Goal: Information Seeking & Learning: Learn about a topic

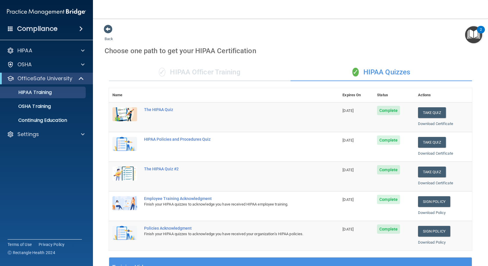
scroll to position [172, 0]
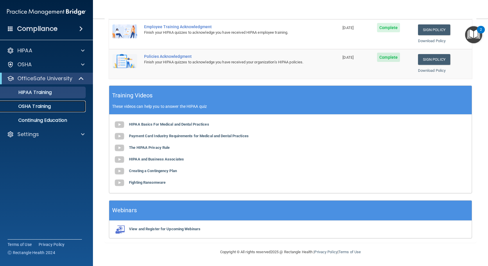
click at [52, 104] on div "OSHA Training" at bounding box center [43, 106] width 79 height 6
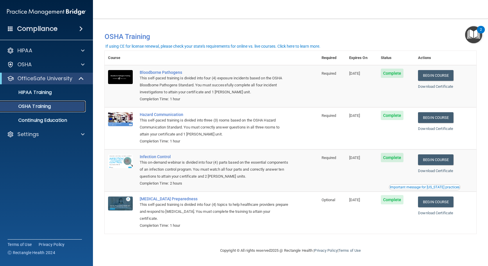
click at [26, 109] on p "OSHA Training" at bounding box center [27, 106] width 47 height 6
click at [156, 157] on div "Infection Control" at bounding box center [214, 156] width 149 height 5
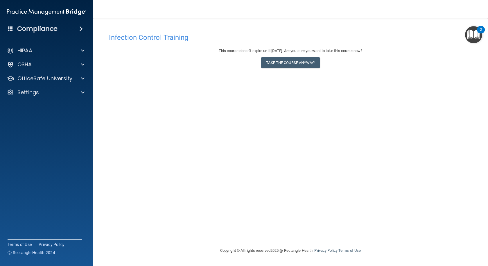
click at [123, 38] on h4 "Infection Control Training" at bounding box center [290, 38] width 363 height 8
click at [476, 38] on img "Open Resource Center, 2 new notifications" at bounding box center [473, 34] width 17 height 17
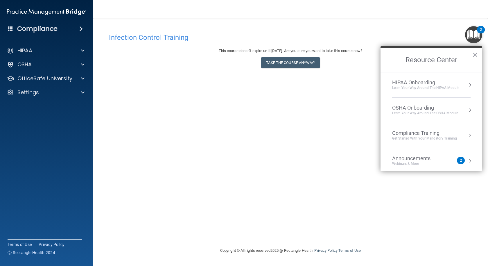
click at [316, 101] on div "Infection Control Training This course doesn’t expire until 10/03/2026. Are you…" at bounding box center [291, 138] width 372 height 217
click at [36, 83] on div "OfficeSafe University" at bounding box center [46, 79] width 93 height 12
click at [31, 82] on div "OfficeSafe University" at bounding box center [46, 79] width 93 height 12
click at [33, 76] on p "OfficeSafe University" at bounding box center [44, 78] width 55 height 7
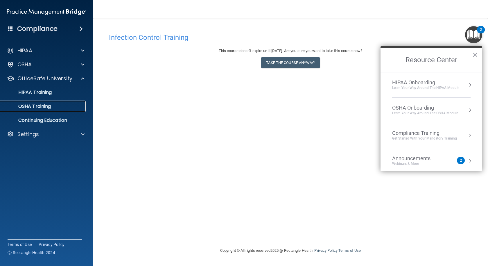
click at [40, 107] on p "OSHA Training" at bounding box center [27, 106] width 47 height 6
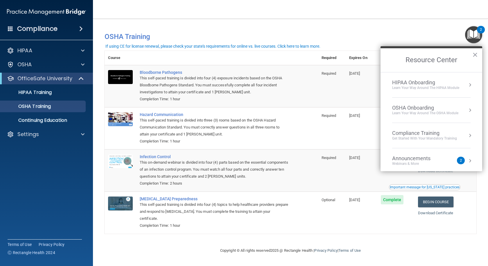
click at [101, 125] on main "You have a course that has expired or is incomplete. Please complete the course…" at bounding box center [290, 142] width 395 height 247
click at [147, 200] on div "COVID-19 Preparedness" at bounding box center [214, 199] width 149 height 5
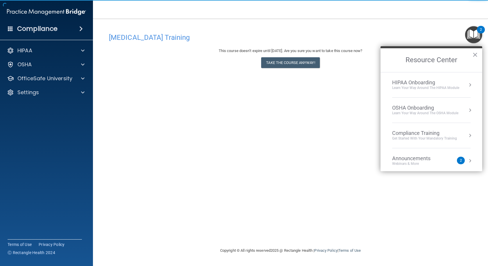
click at [197, 192] on div "COVID-19 Training This course doesn’t expire until 10/03/2026. Are you sure you…" at bounding box center [291, 138] width 372 height 217
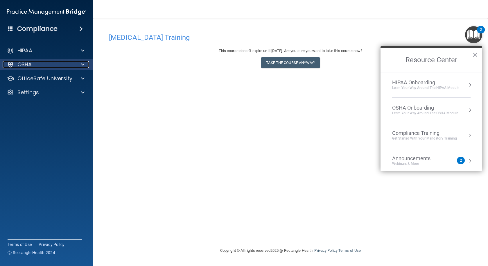
click at [33, 65] on div "OSHA" at bounding box center [39, 64] width 72 height 7
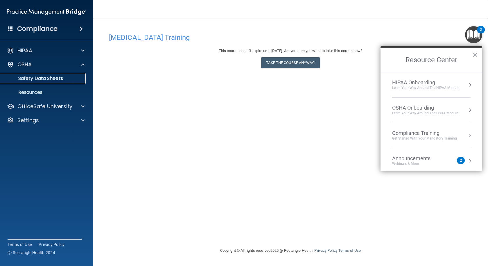
click at [32, 80] on p "Safety Data Sheets" at bounding box center [43, 79] width 79 height 6
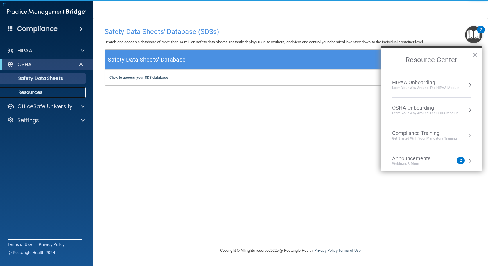
click at [31, 93] on p "Resources" at bounding box center [43, 93] width 79 height 6
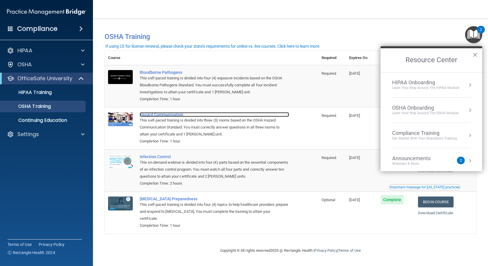
click at [179, 117] on div "Hazard Communication" at bounding box center [214, 114] width 149 height 5
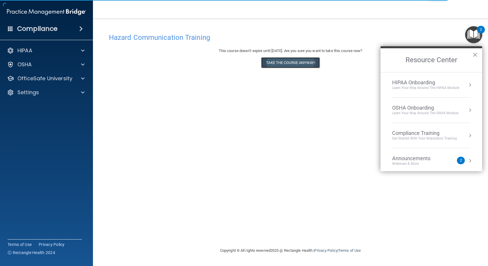
click at [300, 67] on button "Take the course anyway!" at bounding box center [290, 62] width 58 height 11
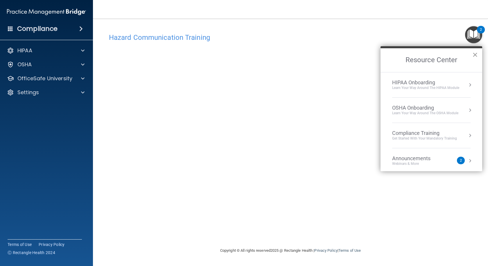
click at [473, 56] on button "×" at bounding box center [476, 54] width 6 height 9
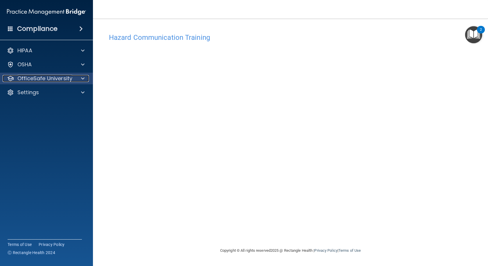
click at [40, 80] on p "OfficeSafe University" at bounding box center [44, 78] width 55 height 7
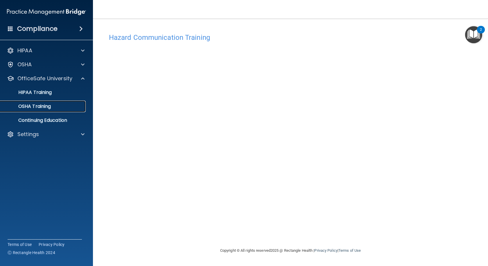
click at [36, 103] on p "OSHA Training" at bounding box center [27, 106] width 47 height 6
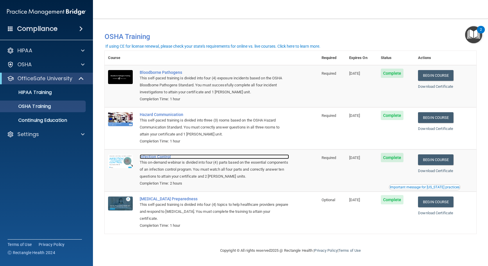
click at [164, 159] on div "Infection Control" at bounding box center [214, 156] width 149 height 5
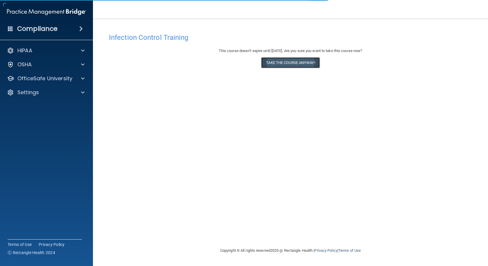
click at [315, 67] on button "Take the course anyway!" at bounding box center [290, 62] width 58 height 11
